Goal: Information Seeking & Learning: Learn about a topic

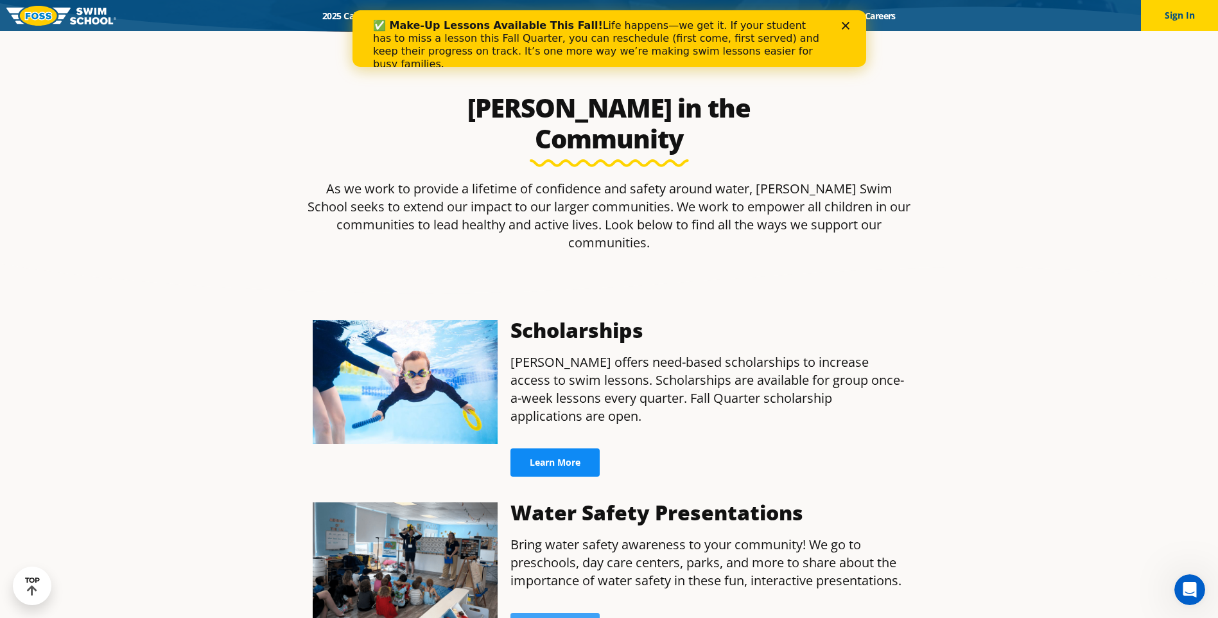
click at [560, 458] on span "Learn More" at bounding box center [555, 462] width 51 height 9
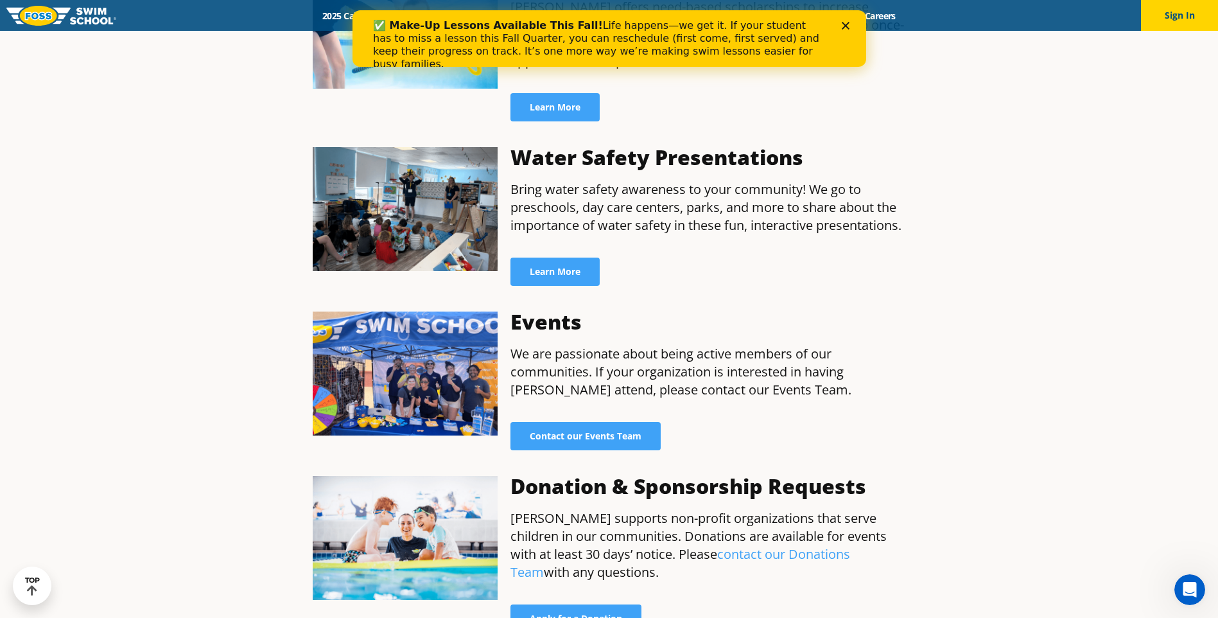
scroll to position [835, 0]
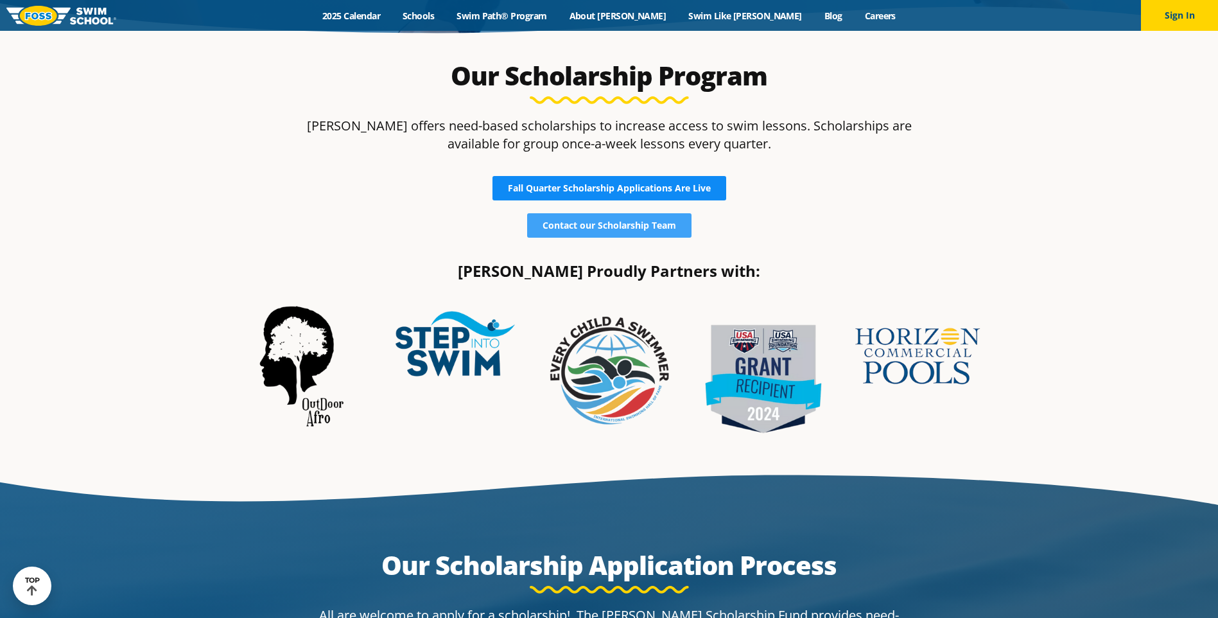
scroll to position [385, 0]
click at [647, 190] on span "Fall Quarter Scholarship Applications Are Live" at bounding box center [609, 188] width 203 height 9
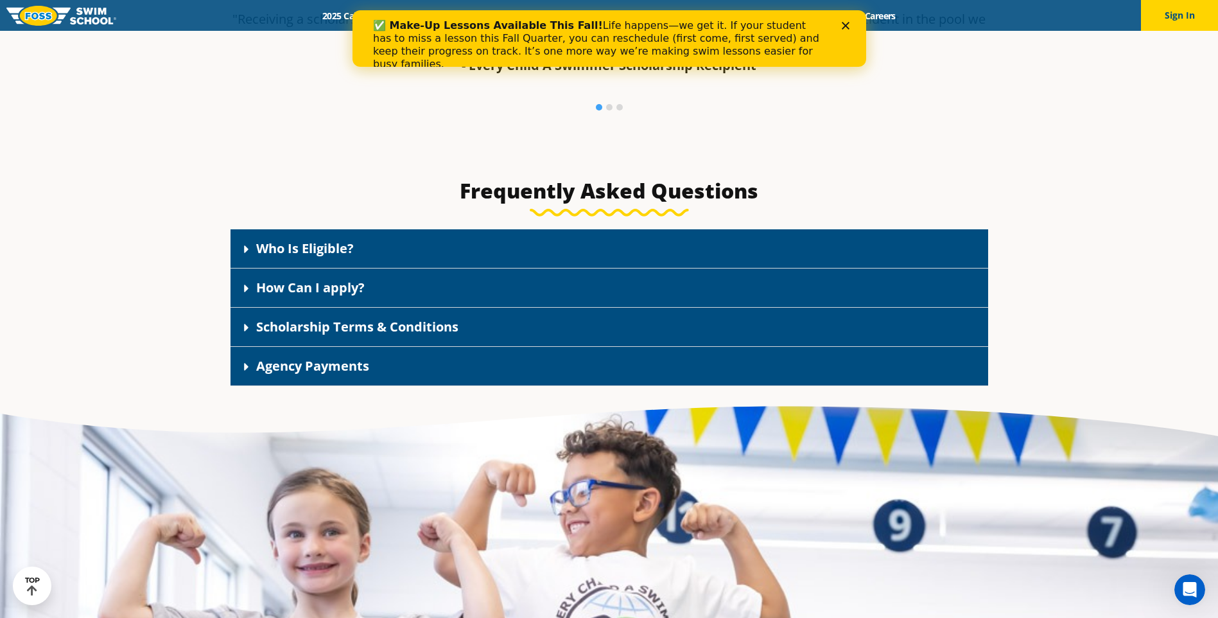
scroll to position [1984, 0]
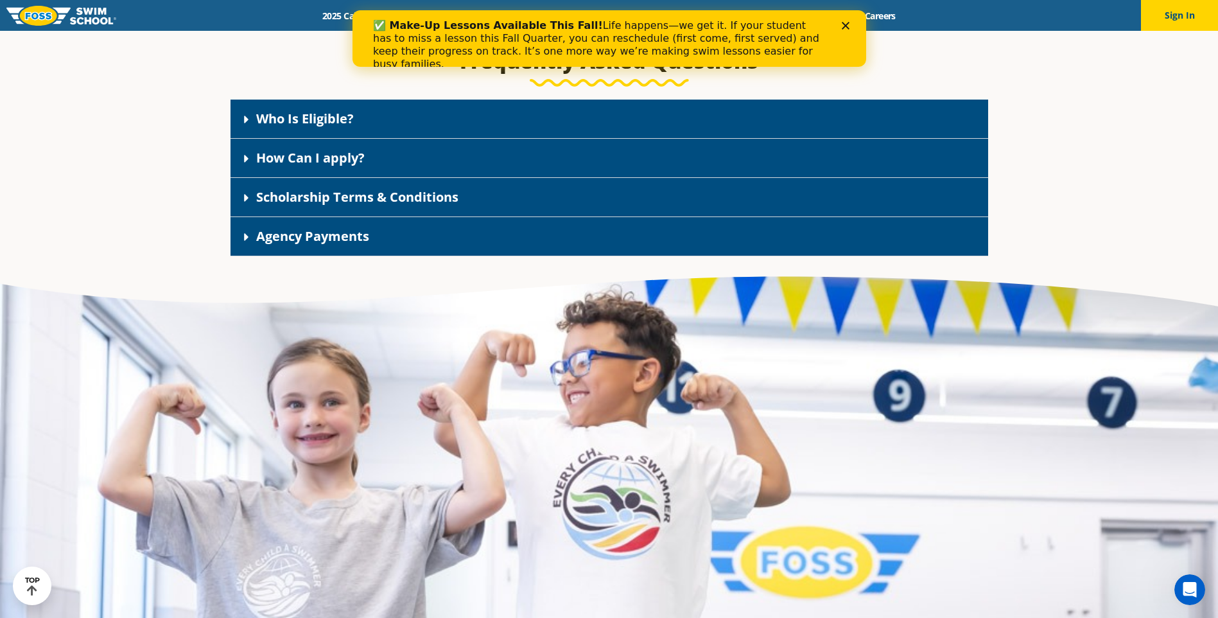
click at [353, 116] on link "Who Is Eligible?" at bounding box center [305, 118] width 98 height 17
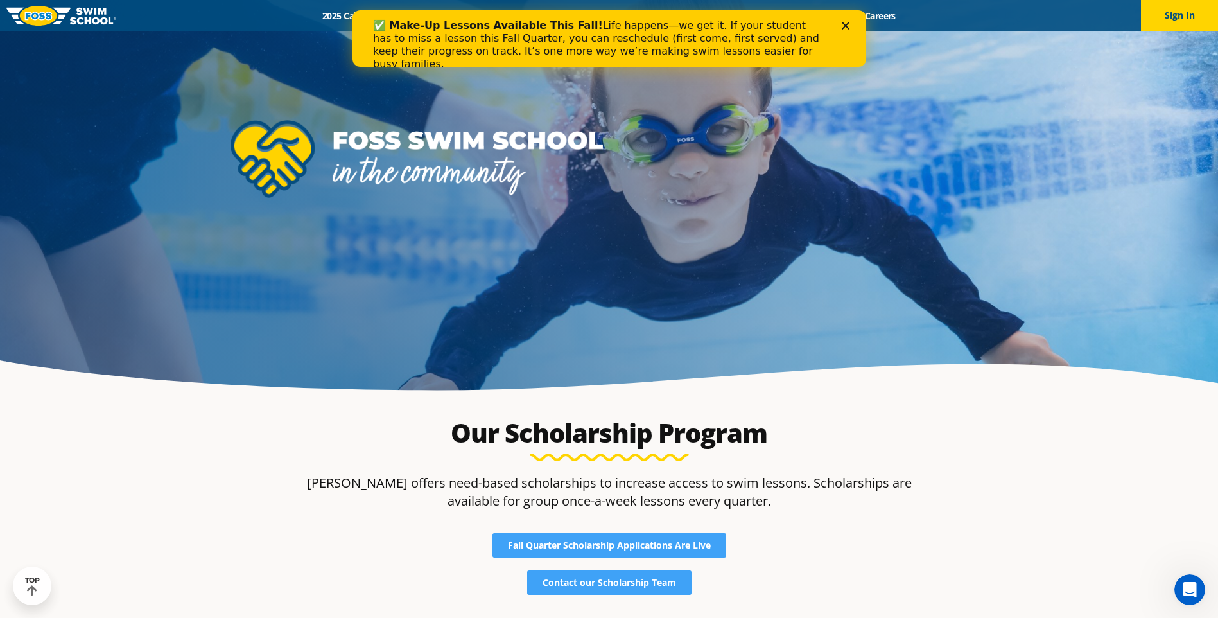
scroll to position [0, 0]
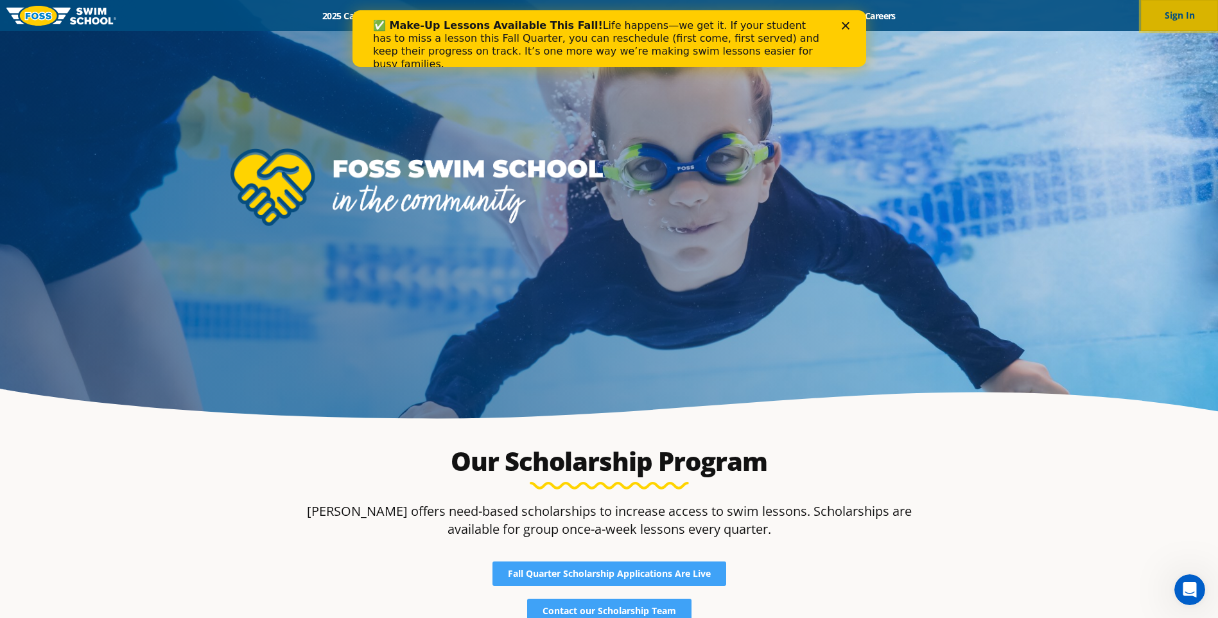
click at [1208, 16] on button "Sign In" at bounding box center [1179, 15] width 77 height 31
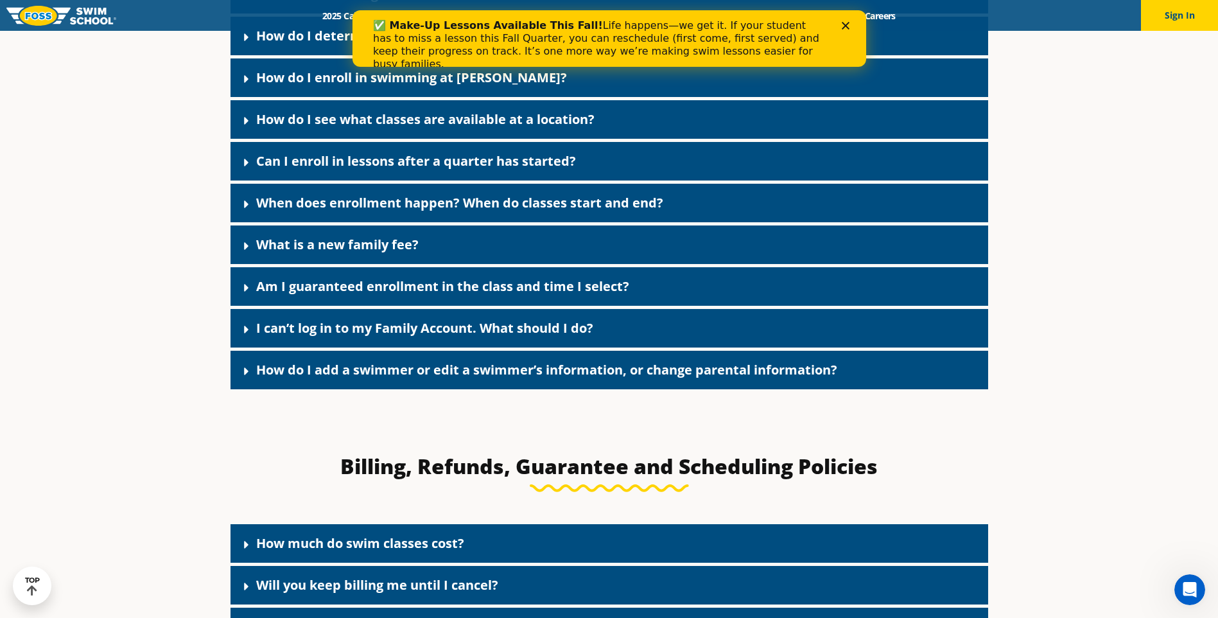
scroll to position [578, 0]
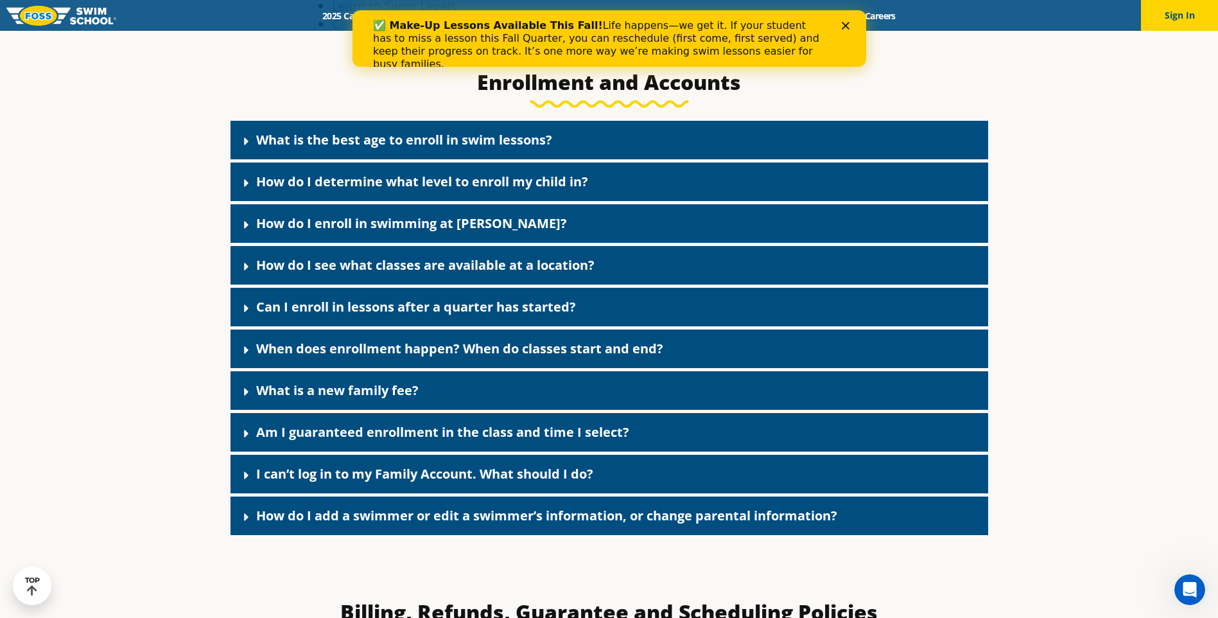
click at [456, 144] on link "What is the best age to enroll in swim lessons?" at bounding box center [404, 139] width 296 height 17
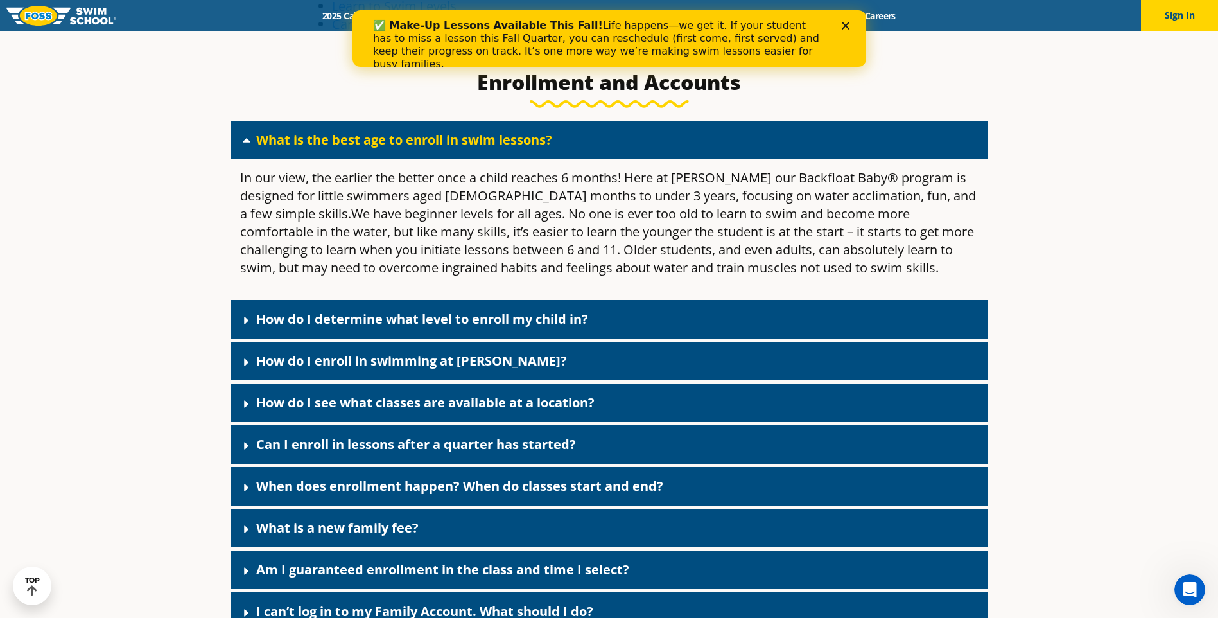
click at [501, 314] on link "How do I determine what level to enroll my child in?" at bounding box center [422, 318] width 332 height 17
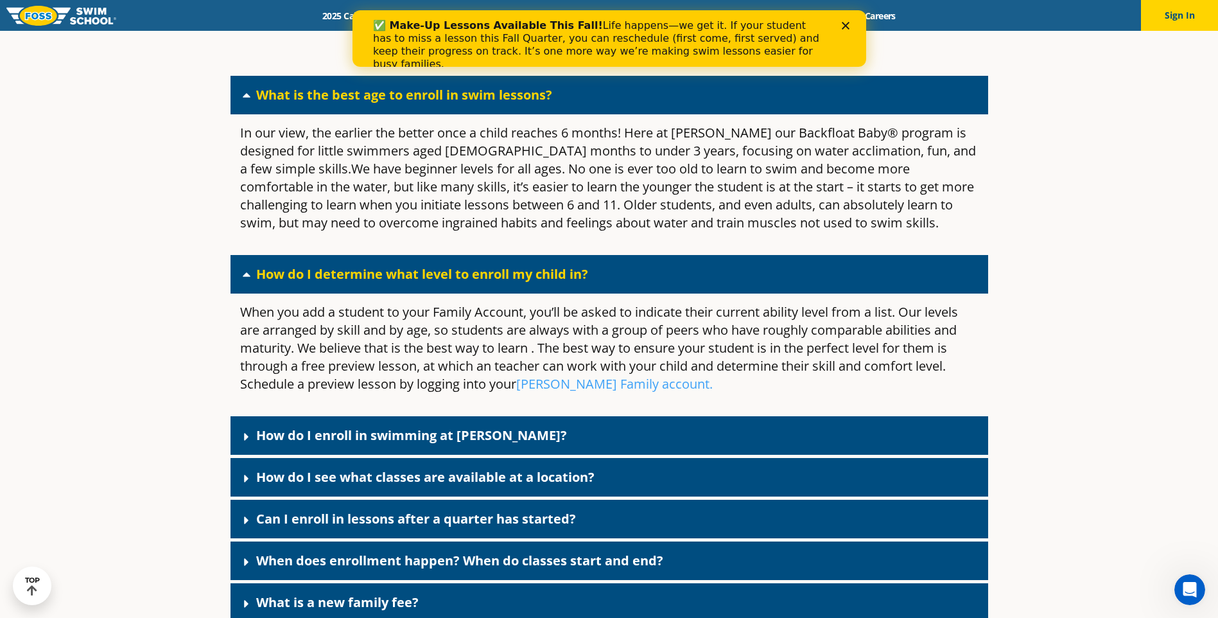
scroll to position [706, 0]
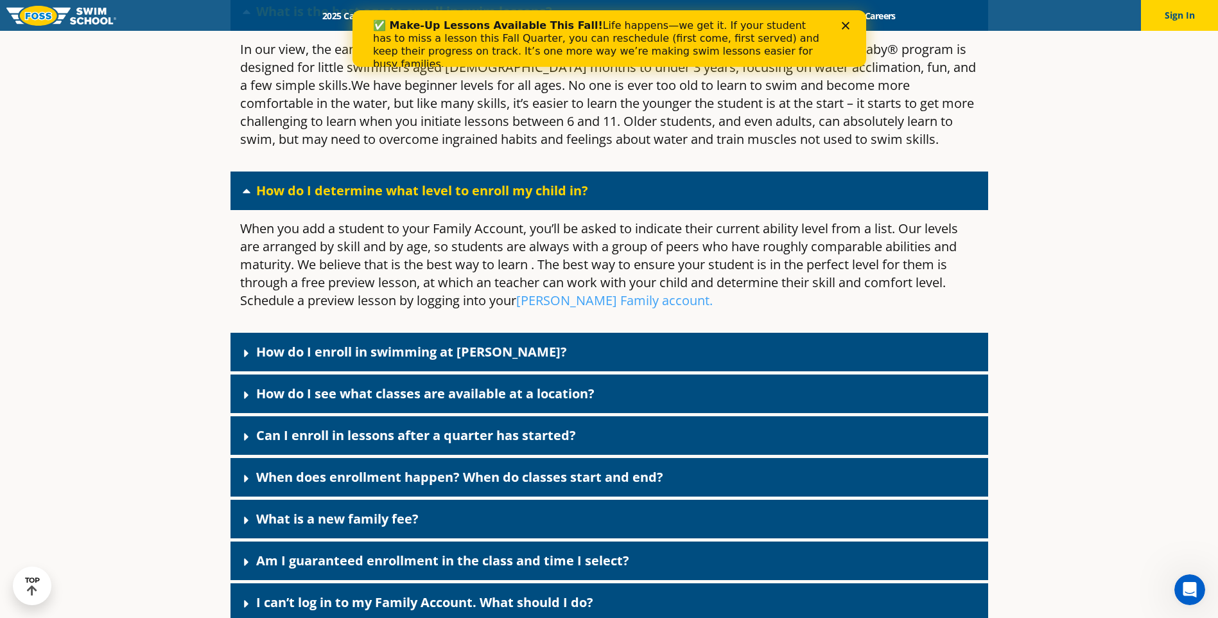
click at [493, 344] on link "How do I enroll in swimming at FOSS?" at bounding box center [411, 351] width 311 height 17
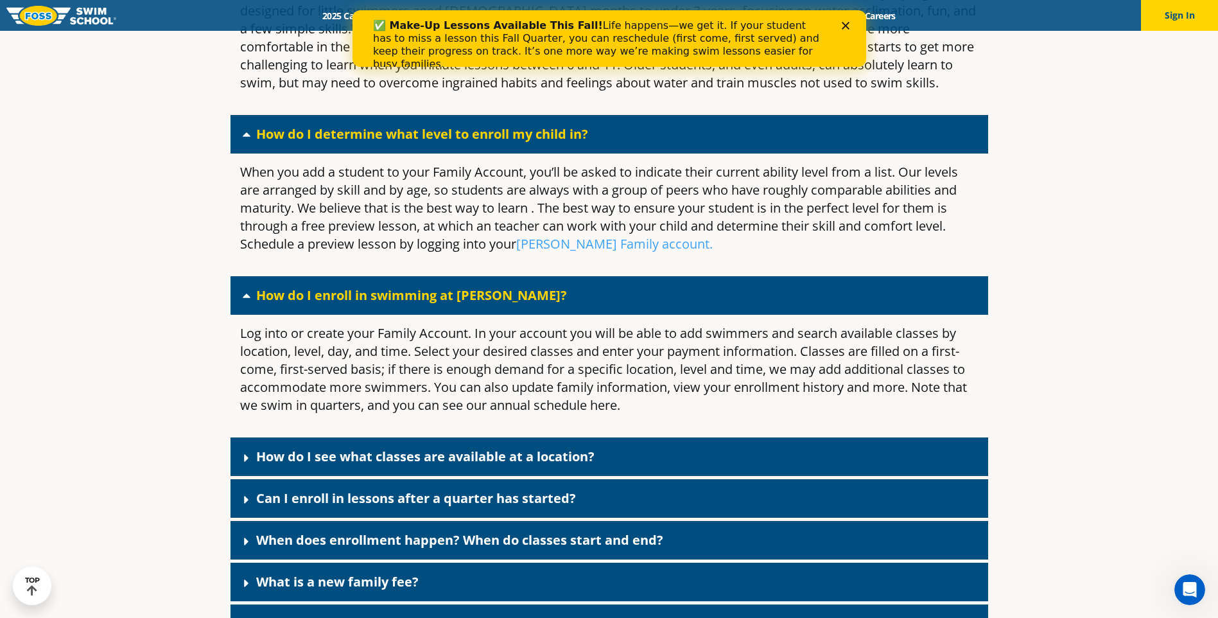
scroll to position [835, 0]
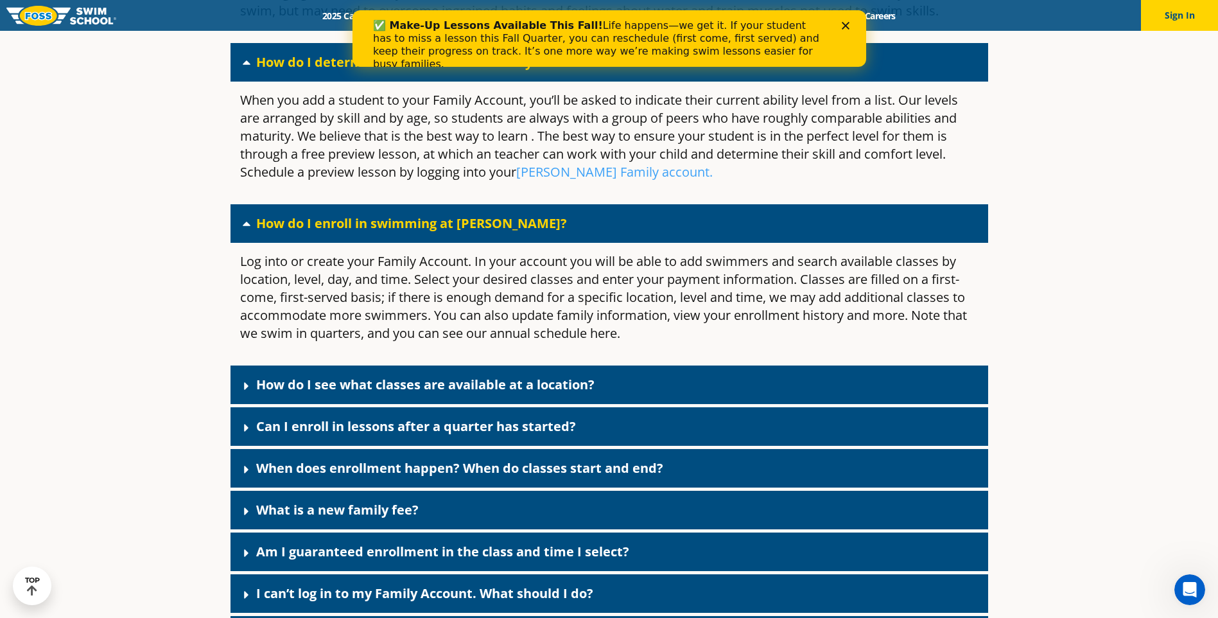
click at [482, 377] on link "How do I see what classes are available at a location?" at bounding box center [425, 384] width 338 height 17
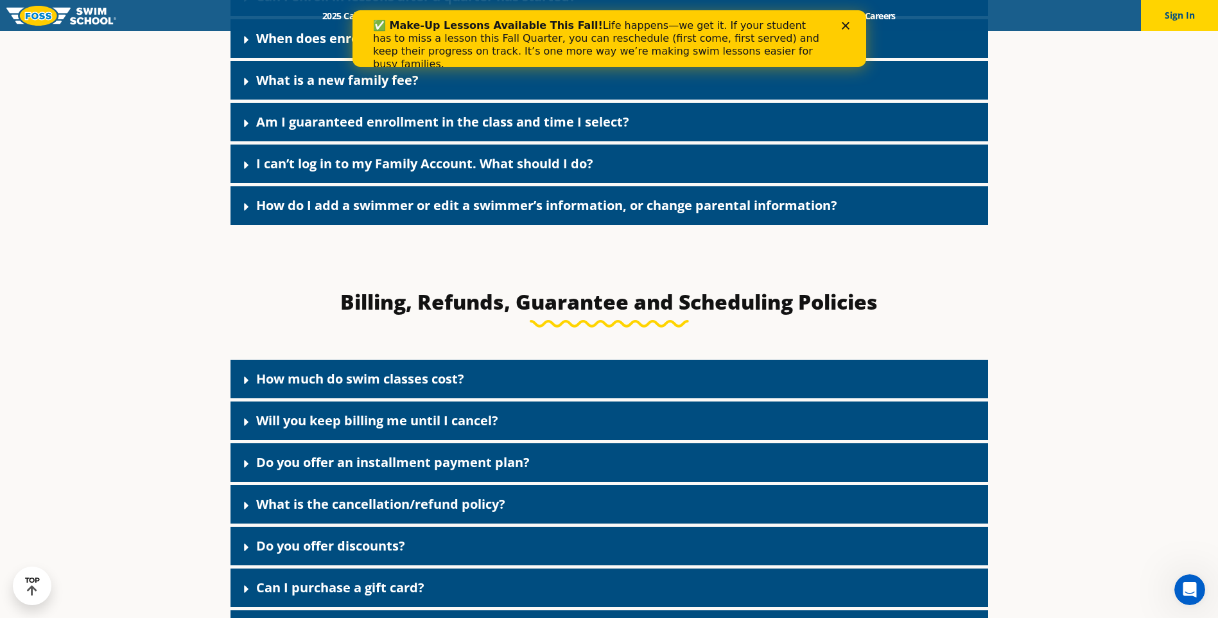
scroll to position [1477, 0]
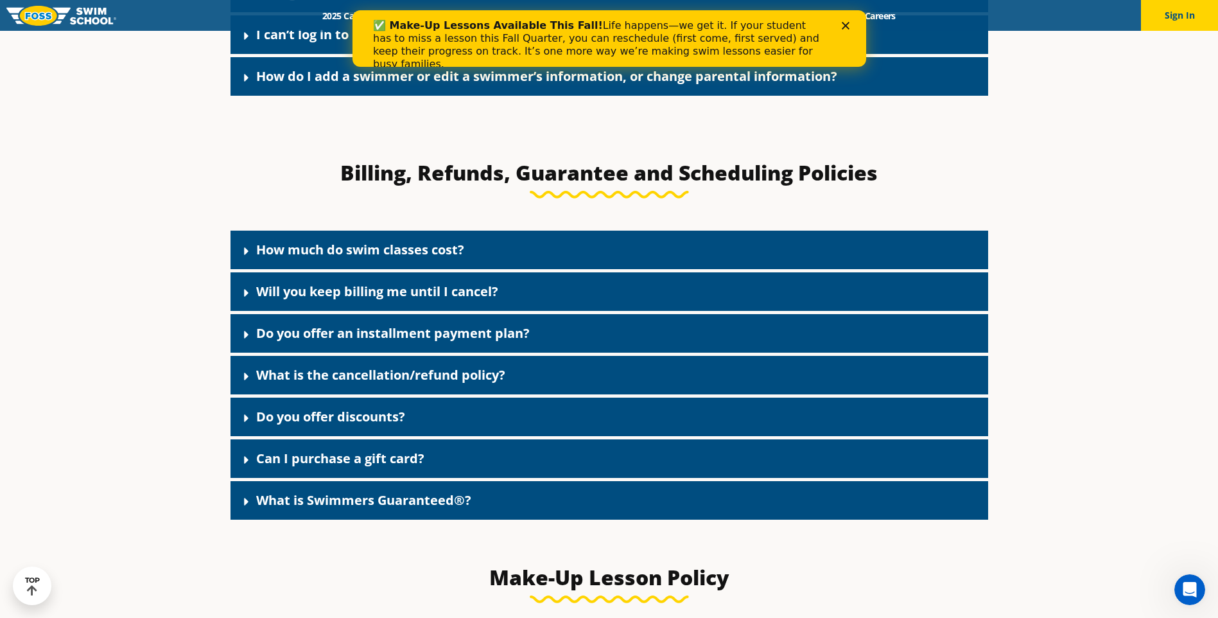
click at [535, 230] on div "How much do swim classes cost?" at bounding box center [609, 249] width 758 height 39
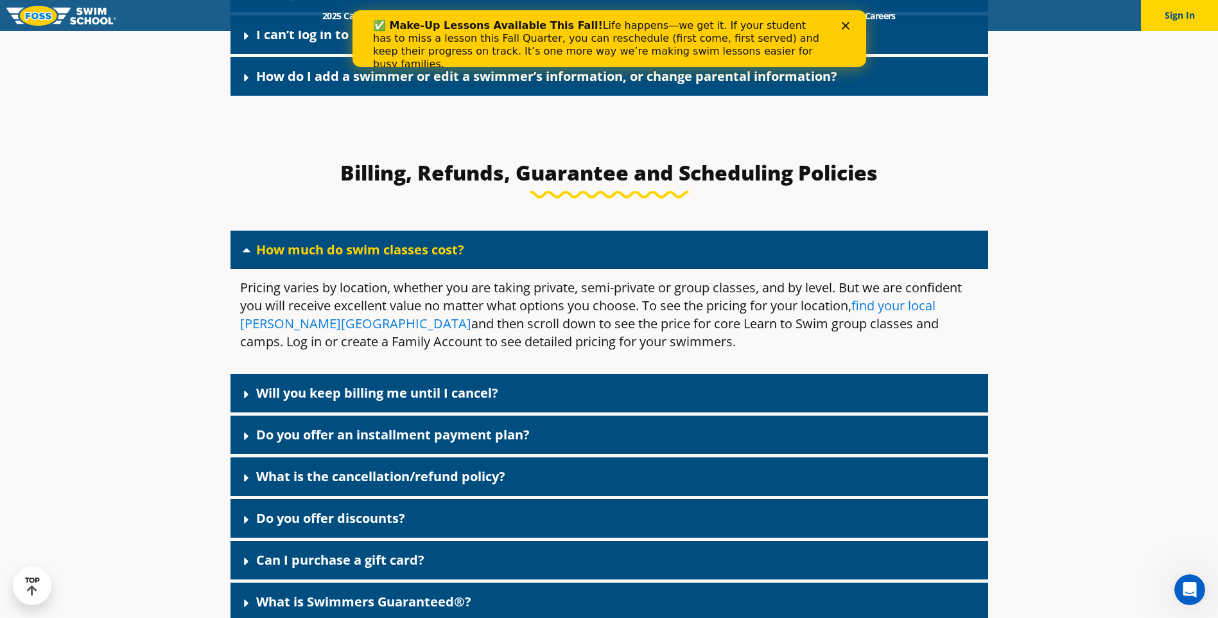
click at [290, 304] on link "find your local Foss Swim School" at bounding box center [587, 314] width 695 height 35
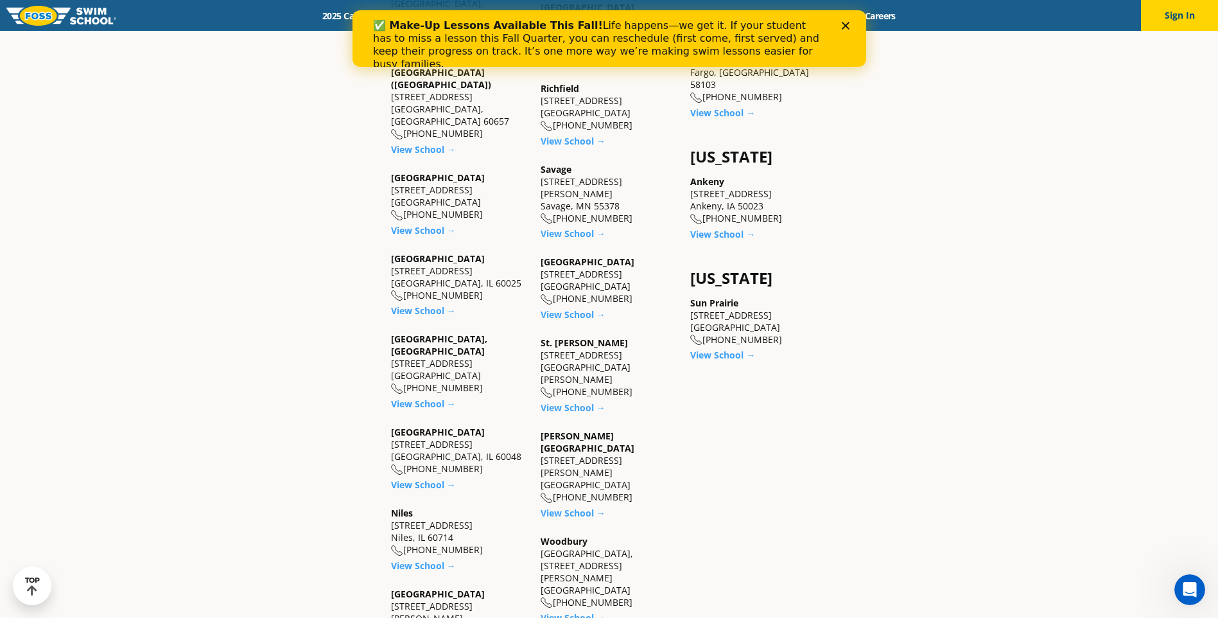
scroll to position [1091, 0]
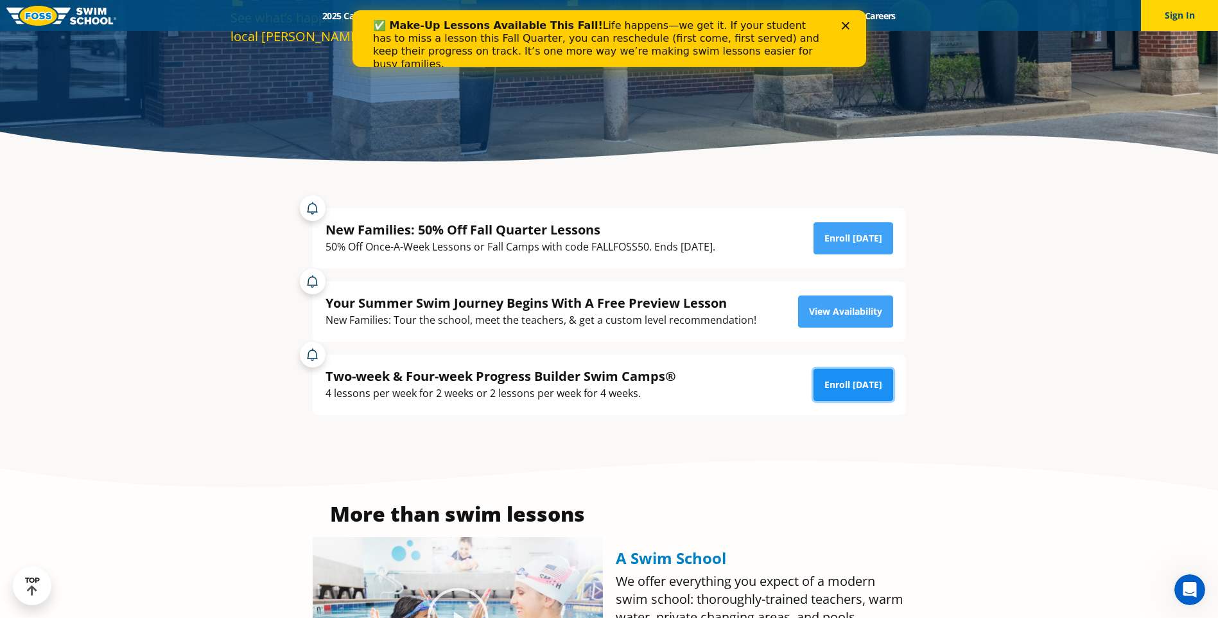
click at [841, 374] on link "Enroll [DATE]" at bounding box center [853, 385] width 80 height 32
